Goal: Check status: Check status

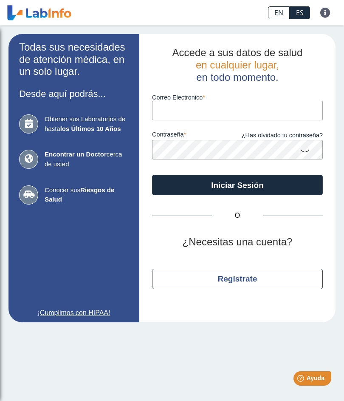
click at [300, 119] on input "Correo Electronico" at bounding box center [237, 110] width 171 height 19
type input "[EMAIL_ADDRESS][DOMAIN_NAME]"
click at [238, 185] on button "Iniciar Sesión" at bounding box center [237, 185] width 171 height 20
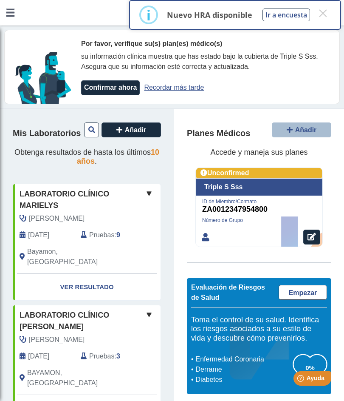
click at [153, 192] on span at bounding box center [149, 193] width 10 height 10
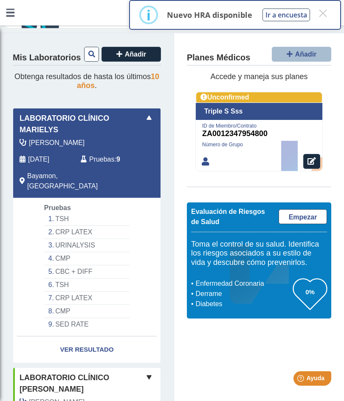
scroll to position [76, 0]
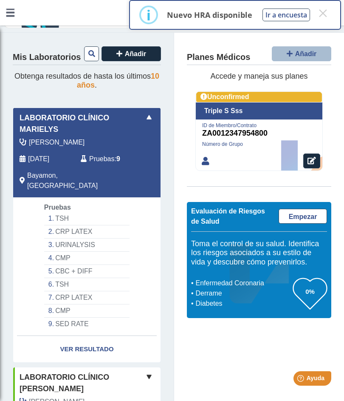
click at [92, 317] on li "SED RATE" at bounding box center [86, 323] width 85 height 13
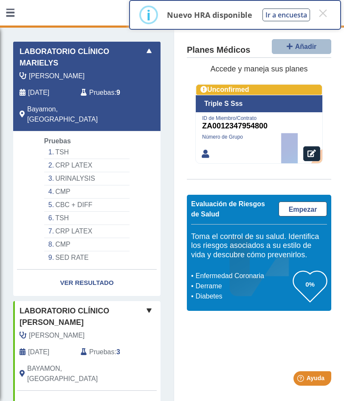
scroll to position [148, 0]
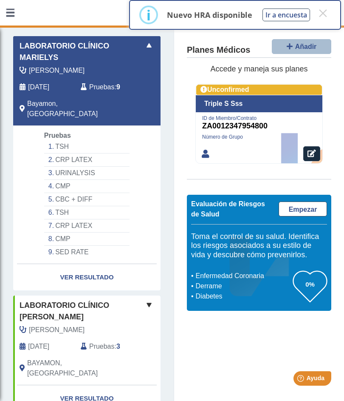
click at [94, 264] on link "Ver Resultado" at bounding box center [86, 277] width 147 height 27
click at [71, 264] on link "Ver Resultado" at bounding box center [86, 277] width 147 height 27
click at [93, 264] on link "Ver Resultado" at bounding box center [86, 277] width 147 height 27
click at [105, 265] on link "Ver Resultado" at bounding box center [86, 277] width 147 height 27
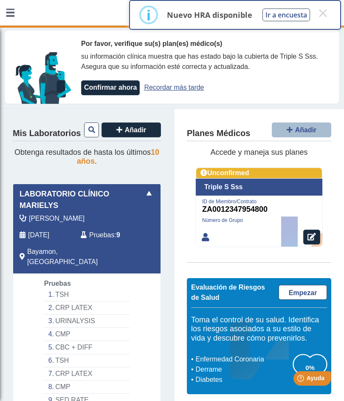
scroll to position [0, 0]
click at [153, 193] on span at bounding box center [149, 193] width 10 height 10
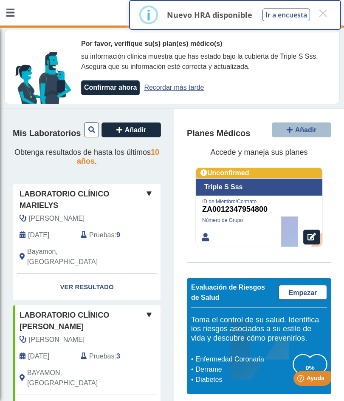
click at [92, 275] on link "Ver Resultado" at bounding box center [86, 287] width 147 height 27
select select "********"
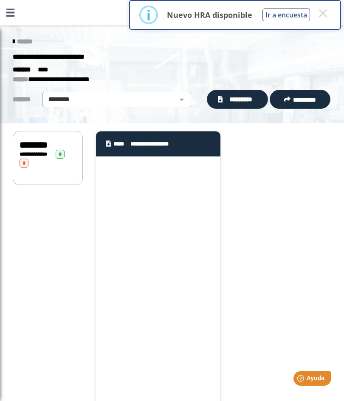
click at [176, 143] on span "**********" at bounding box center [155, 144] width 51 height 8
click at [188, 139] on div "**********" at bounding box center [158, 143] width 125 height 25
click at [65, 150] on span "*" at bounding box center [60, 154] width 9 height 9
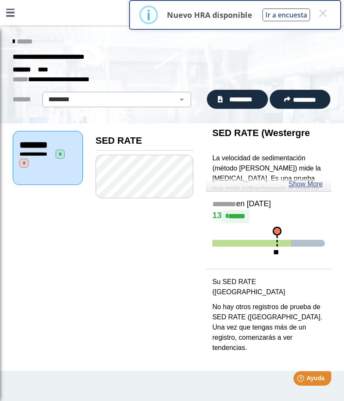
click at [316, 187] on link "Show More" at bounding box center [306, 184] width 34 height 10
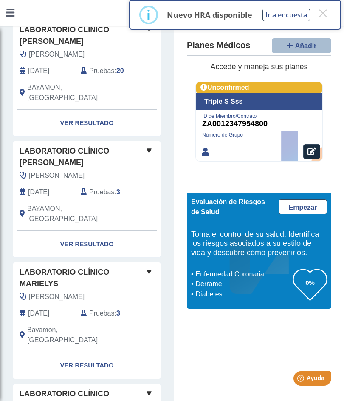
scroll to position [877, 0]
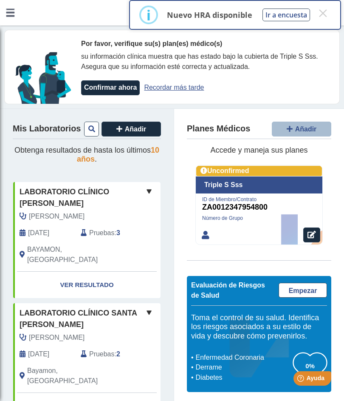
scroll to position [0, 0]
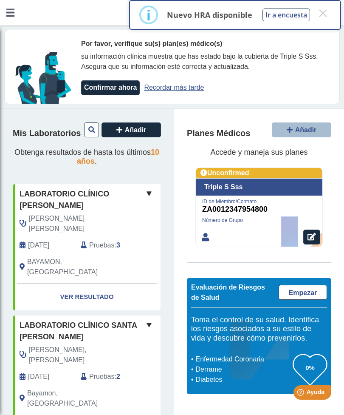
click at [31, 125] on div "Mis Laboratorios Añadir" at bounding box center [87, 132] width 148 height 20
click at [89, 128] on icon at bounding box center [91, 129] width 7 height 7
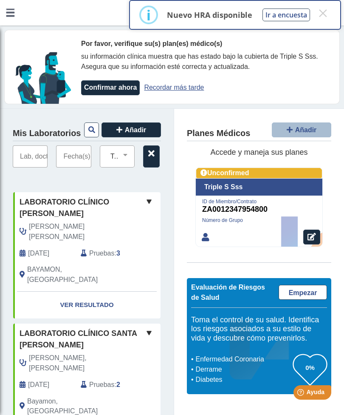
click at [48, 156] on input "text" at bounding box center [30, 156] width 35 height 22
type input "C"
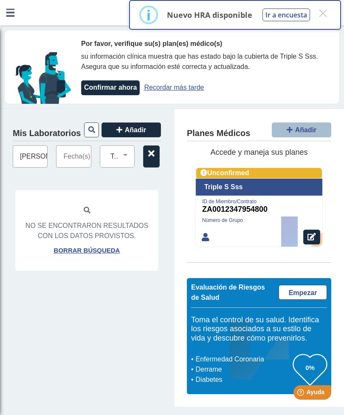
type input "[PERSON_NAME]"
click at [91, 156] on input "text" at bounding box center [73, 156] width 35 height 22
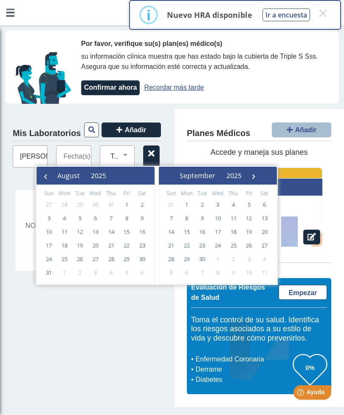
click at [65, 259] on span "25" at bounding box center [65, 259] width 14 height 14
click at [91, 146] on input "text" at bounding box center [73, 156] width 35 height 22
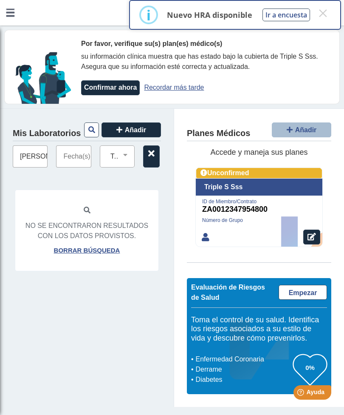
click at [91, 156] on input "text" at bounding box center [73, 156] width 35 height 22
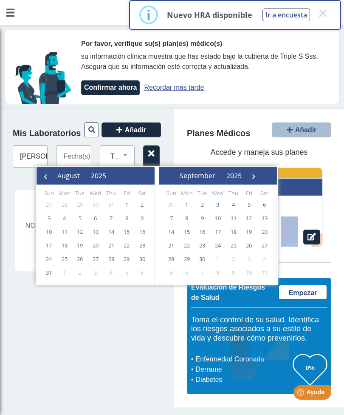
click at [68, 256] on span "25" at bounding box center [65, 259] width 14 height 14
click at [91, 159] on input "text" at bounding box center [73, 156] width 35 height 22
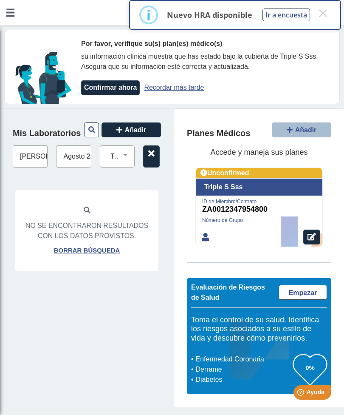
type input "Agosto 25 2025"
click at [134, 151] on select "Todas las Pruebas [MEDICAL_DATA]-antitrypsin amylase [PERSON_NAME] ([PERSON_NAM…" at bounding box center [120, 156] width 27 height 11
click at [147, 126] on span "Añadir" at bounding box center [136, 129] width 22 height 7
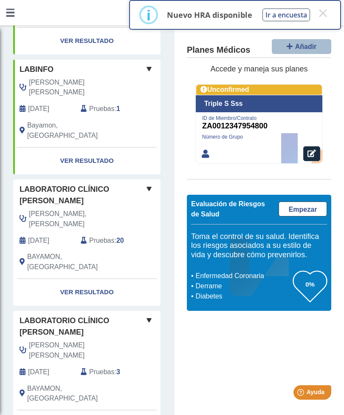
scroll to position [760, 0]
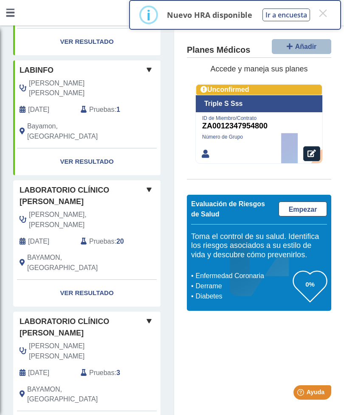
click at [91, 280] on link "Ver Resultado" at bounding box center [86, 293] width 147 height 27
click at [94, 280] on link "Ver Resultado" at bounding box center [86, 293] width 147 height 27
click at [91, 280] on link "Ver Resultado" at bounding box center [86, 293] width 147 height 27
click at [96, 184] on span "Laboratorio Clínico [PERSON_NAME]" at bounding box center [82, 195] width 125 height 23
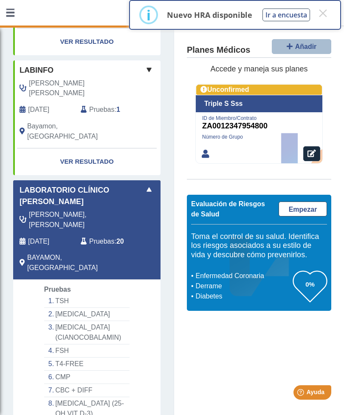
click at [154, 184] on span at bounding box center [149, 189] width 10 height 10
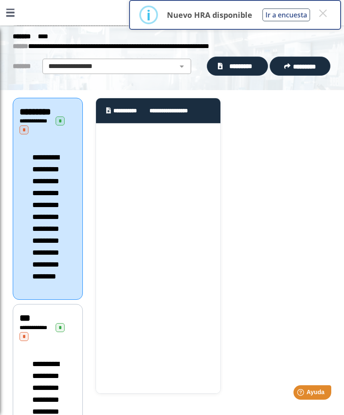
scroll to position [33, 0]
click at [188, 111] on span "**********" at bounding box center [175, 111] width 51 height 8
click at [111, 108] on icon at bounding box center [108, 111] width 5 height 6
click at [118, 105] on div "**********" at bounding box center [158, 110] width 125 height 25
click at [207, 119] on div "**********" at bounding box center [158, 110] width 125 height 25
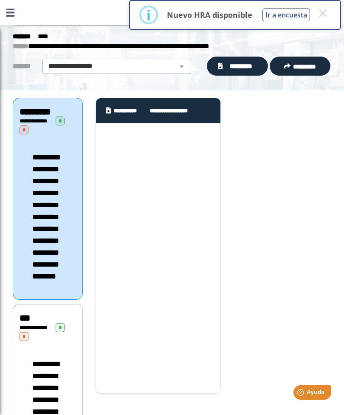
click at [246, 67] on span "*********" at bounding box center [240, 66] width 31 height 9
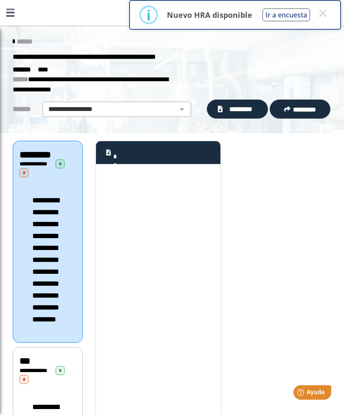
scroll to position [0, 0]
